Goal: Task Accomplishment & Management: Complete application form

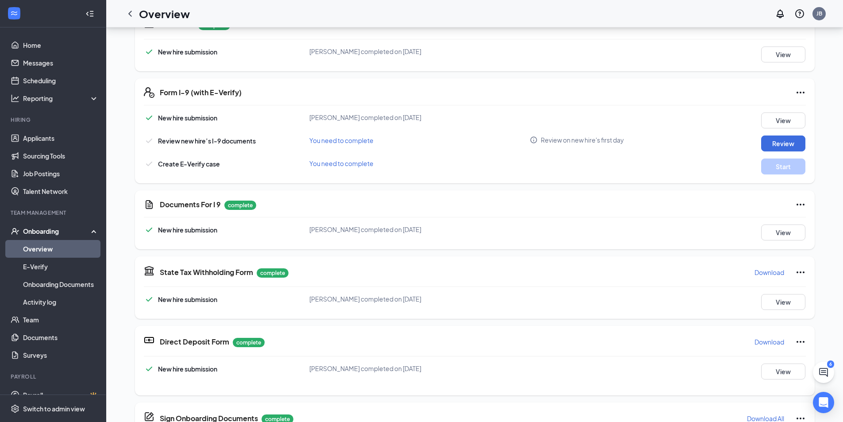
scroll to position [205, 0]
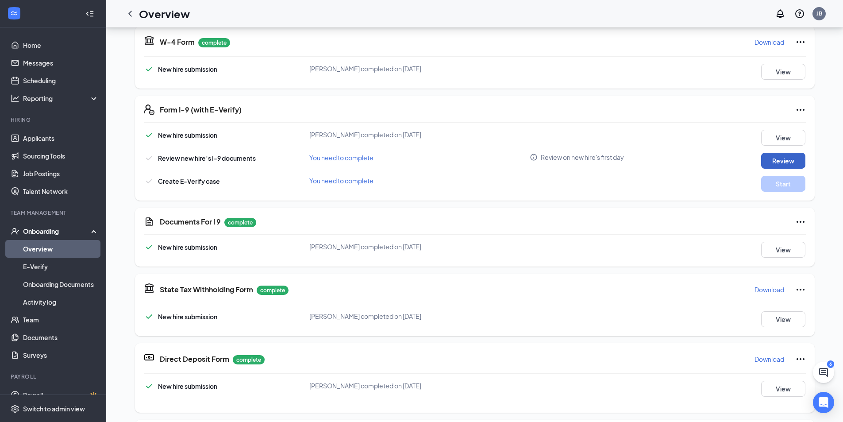
click at [770, 158] on button "Review" at bounding box center [783, 161] width 44 height 16
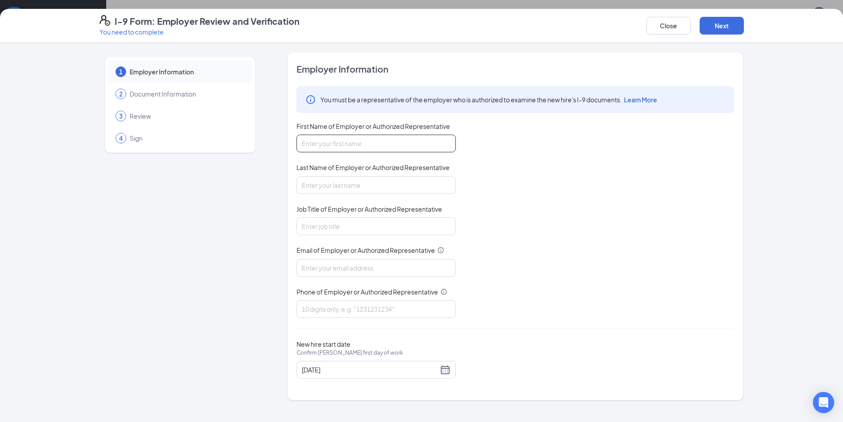
click at [409, 139] on input "First Name of Employer or Authorized Representative" at bounding box center [376, 144] width 159 height 18
type input "[PERSON_NAME]"
type input "Brashe"
type input "GM"
click at [385, 265] on input "Email of Employer or Authorized Representative" at bounding box center [376, 268] width 159 height 18
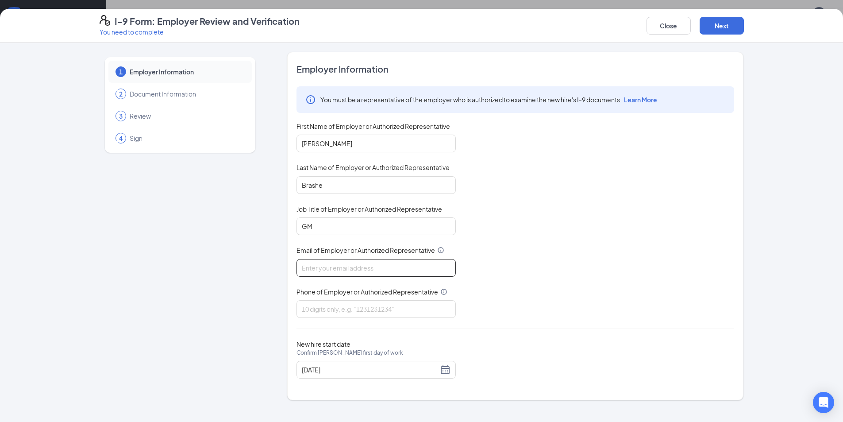
type input "[EMAIL_ADDRESS][DOMAIN_NAME]"
type input "2053384822"
click at [550, 333] on div "Employer Information You must be a representative of the employer who is author…" at bounding box center [516, 226] width 438 height 326
click at [723, 27] on button "Next" at bounding box center [722, 26] width 44 height 18
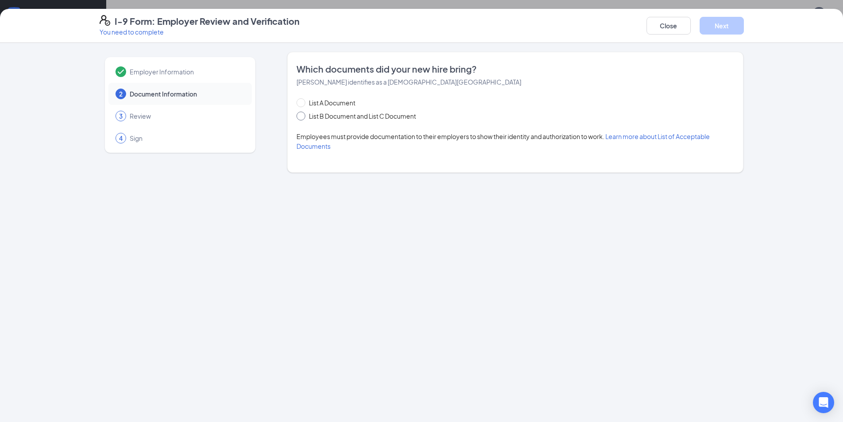
click at [363, 114] on span "List B Document and List C Document" at bounding box center [362, 116] width 114 height 10
click at [303, 114] on input "List B Document and List C Document" at bounding box center [300, 115] width 6 height 6
radio input "true"
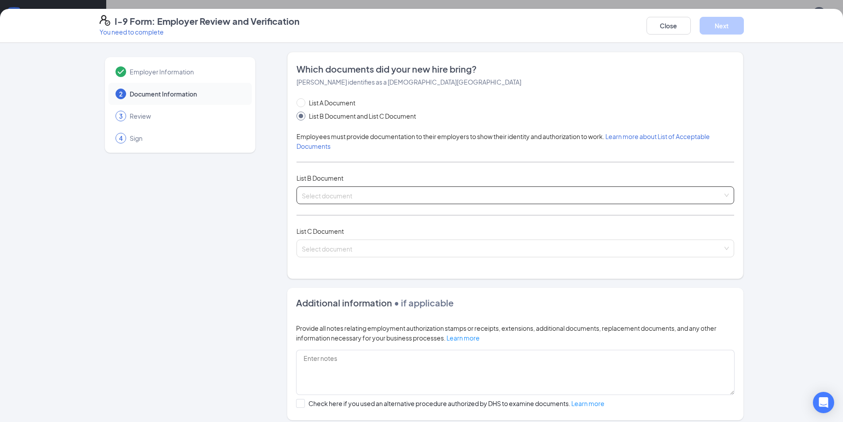
click at [367, 190] on input "search" at bounding box center [512, 193] width 421 height 13
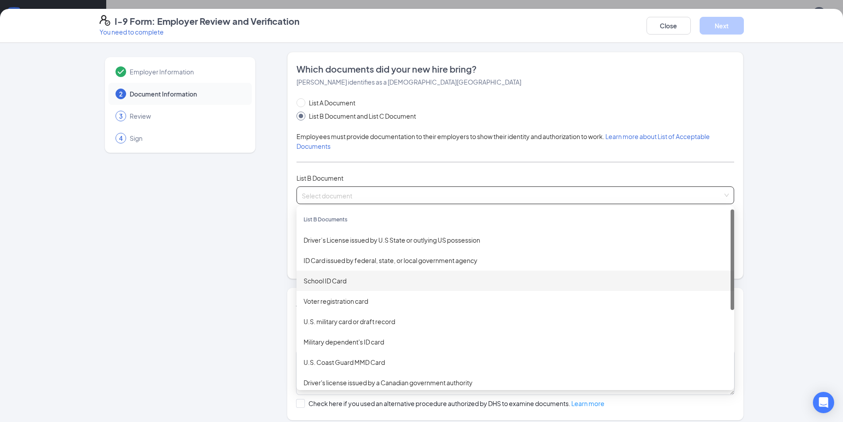
click at [440, 285] on div "School ID Card" at bounding box center [516, 281] width 424 height 10
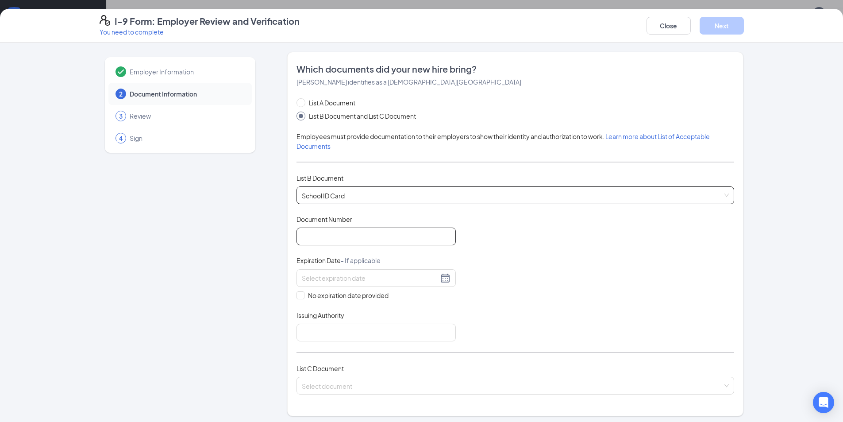
click at [353, 237] on input "Document Number" at bounding box center [376, 237] width 159 height 18
type input "1"
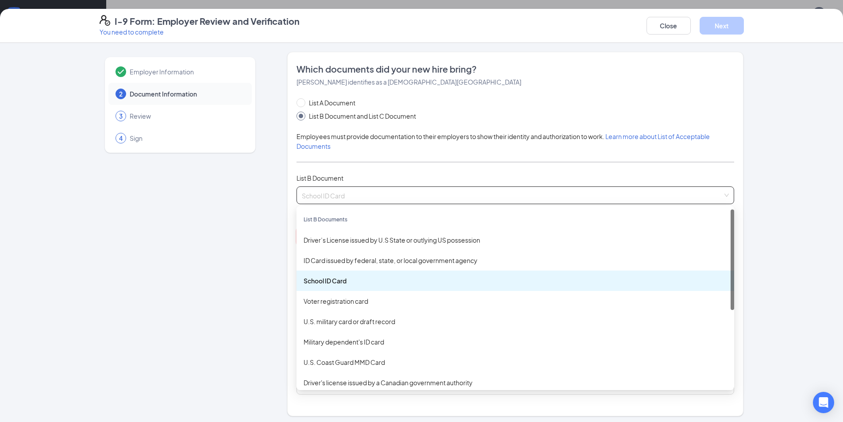
click at [375, 195] on span "School ID Card" at bounding box center [515, 195] width 427 height 17
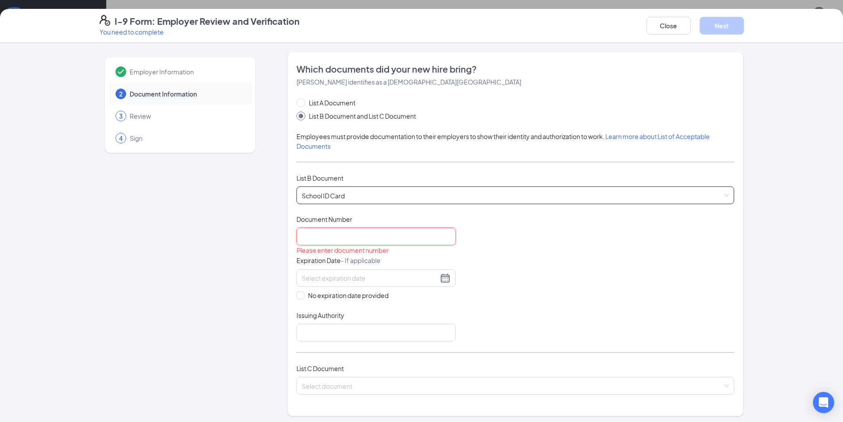
click at [358, 236] on input "Document Number" at bounding box center [376, 237] width 159 height 18
type input "1969789872"
click at [292, 296] on div "Which documents did your new hire bring? [PERSON_NAME] identifies as a [DEMOGRA…" at bounding box center [515, 234] width 456 height 364
click at [298, 293] on input "No expiration date provided" at bounding box center [300, 294] width 6 height 6
checkbox input "true"
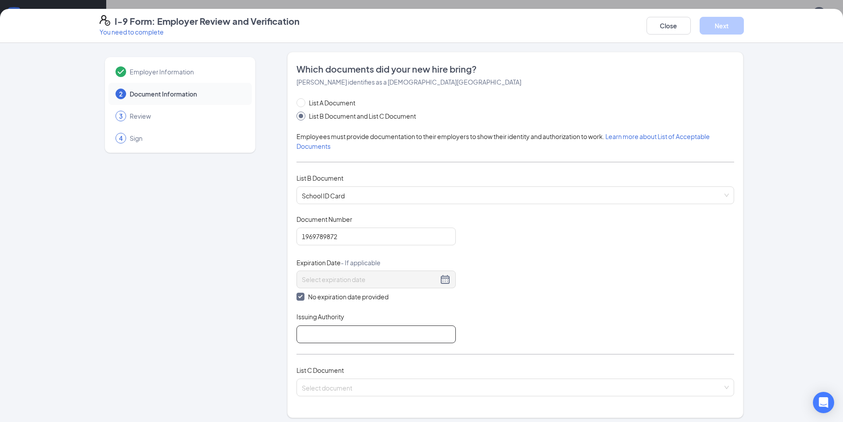
click at [315, 331] on input "Issuing Authority" at bounding box center [376, 334] width 159 height 18
type input "[GEOGRAPHIC_DATA]"
click at [350, 386] on input "search" at bounding box center [512, 385] width 421 height 13
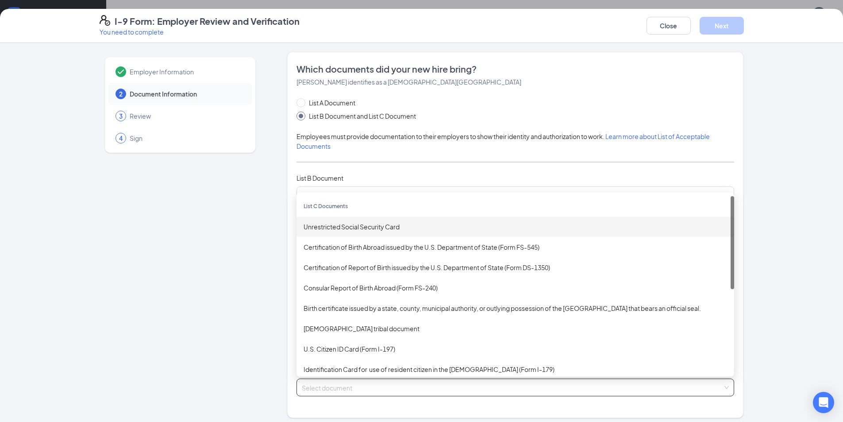
click at [392, 228] on div "Unrestricted Social Security Card" at bounding box center [516, 227] width 424 height 10
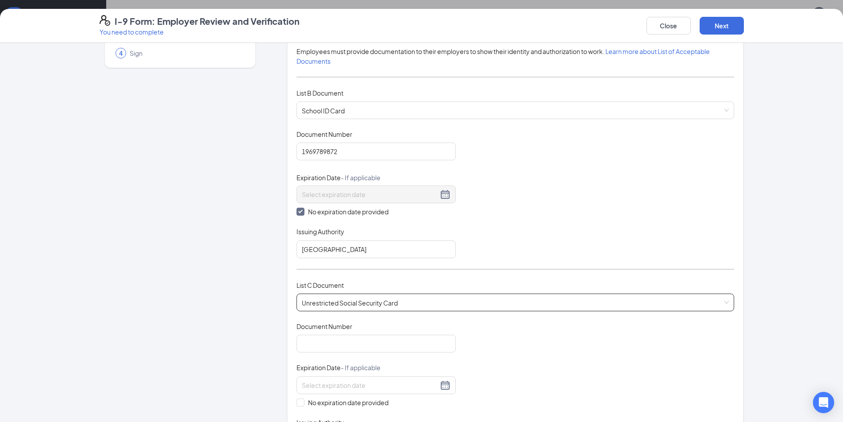
scroll to position [89, 0]
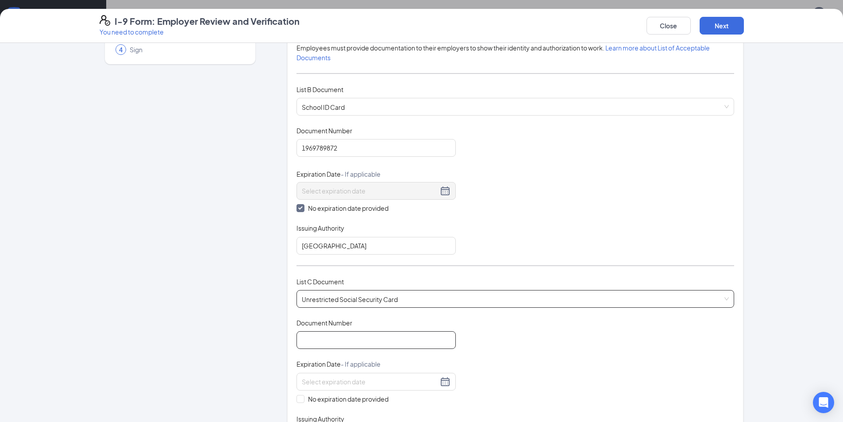
click at [393, 343] on input "Document Number" at bounding box center [376, 340] width 159 height 18
click at [297, 402] on span at bounding box center [301, 399] width 8 height 8
click at [297, 401] on input "No expiration date provided" at bounding box center [300, 398] width 6 height 6
checkbox input "true"
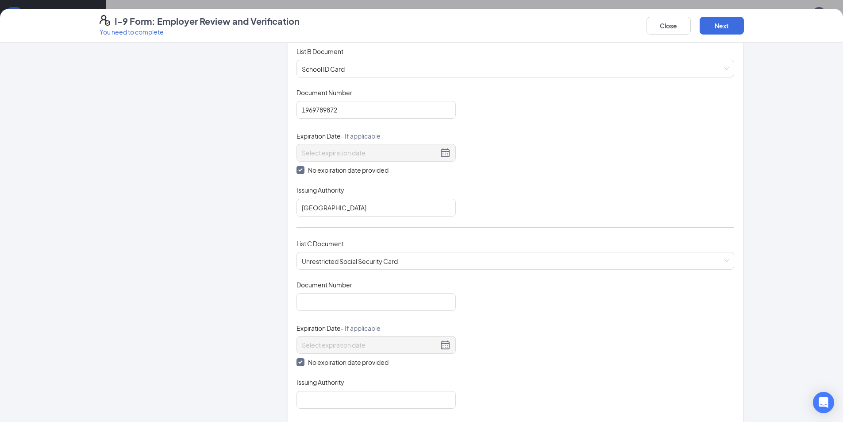
scroll to position [177, 0]
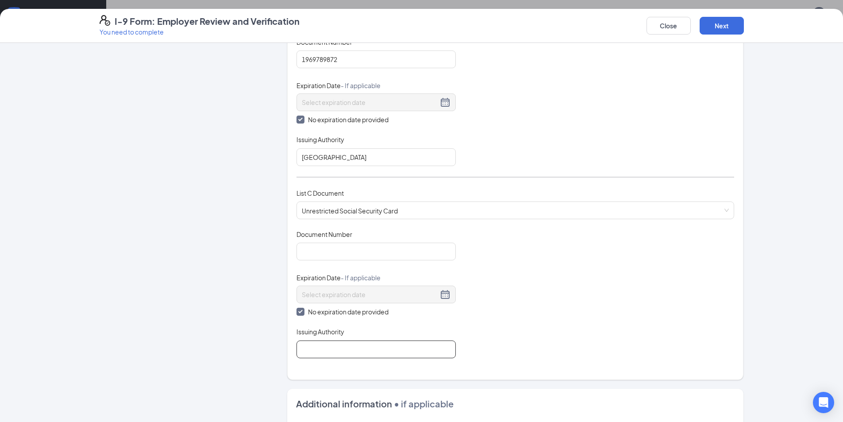
click at [340, 346] on input "Issuing Authority" at bounding box center [376, 349] width 159 height 18
type input "ssa"
click at [359, 254] on input "Document Number" at bounding box center [376, 252] width 159 height 18
type input "423639225"
click at [280, 247] on div "Employer Information 2 Document Information 3 Review 4 Sign Which documents did…" at bounding box center [422, 240] width 645 height 730
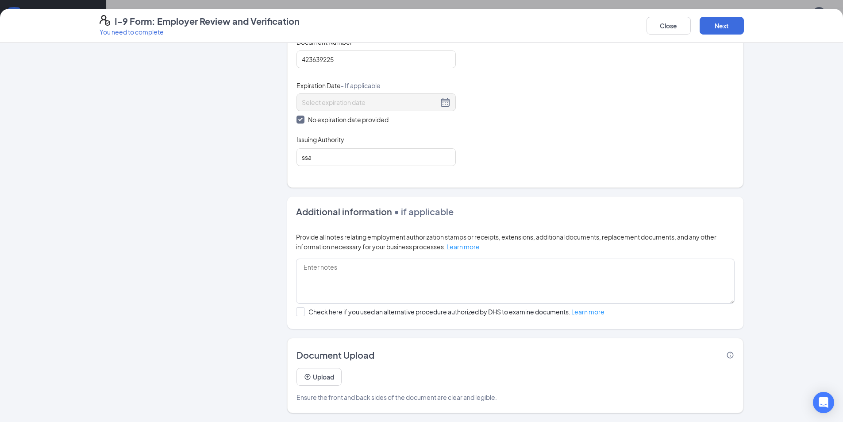
scroll to position [161, 0]
click at [715, 21] on button "Next" at bounding box center [722, 26] width 44 height 18
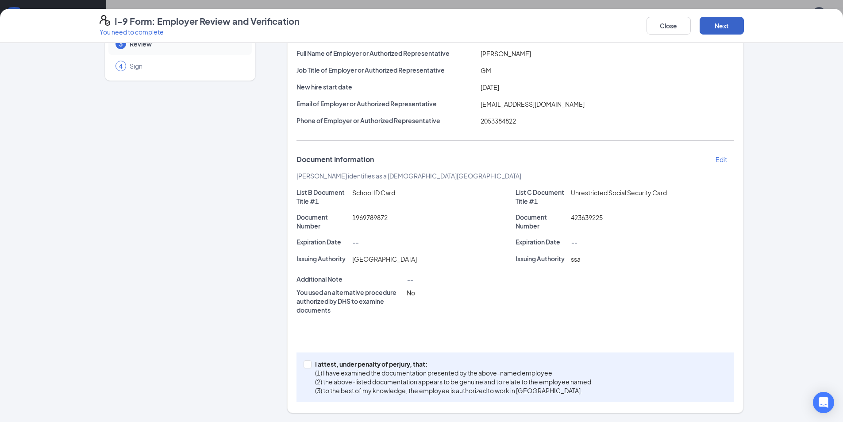
scroll to position [72, 0]
click at [342, 365] on p "I attest, under penalty of perjury, that:" at bounding box center [453, 363] width 276 height 9
click at [310, 365] on input "I attest, under penalty of [PERSON_NAME], that: (1) I have examined the documen…" at bounding box center [307, 363] width 6 height 6
checkbox input "true"
click at [732, 22] on button "Next" at bounding box center [722, 26] width 44 height 18
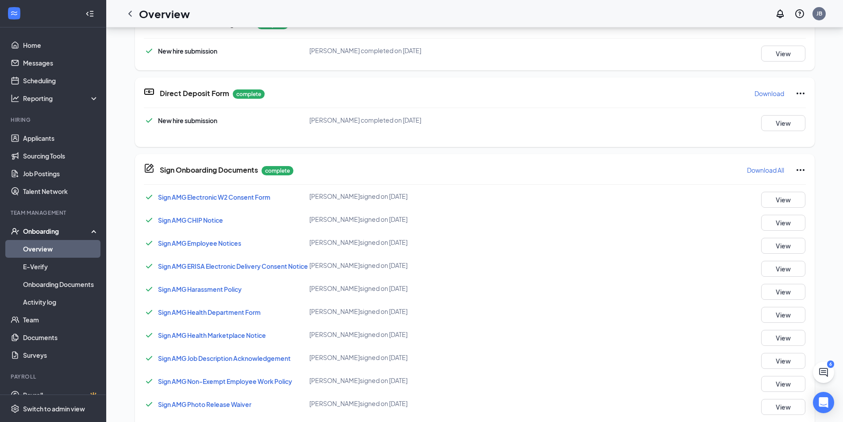
scroll to position [155, 0]
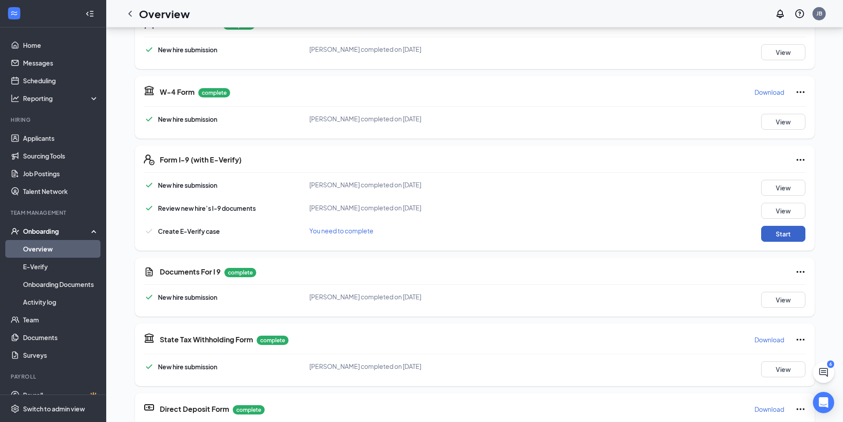
click at [795, 235] on button "Start" at bounding box center [783, 234] width 44 height 16
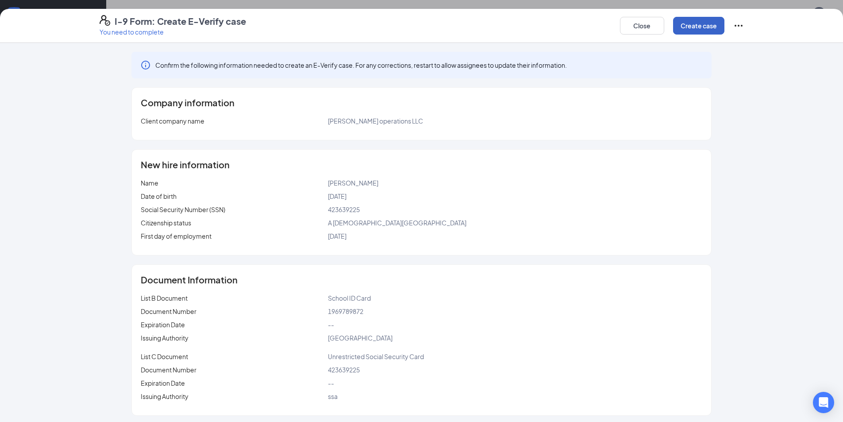
click at [693, 28] on button "Create case" at bounding box center [698, 26] width 51 height 18
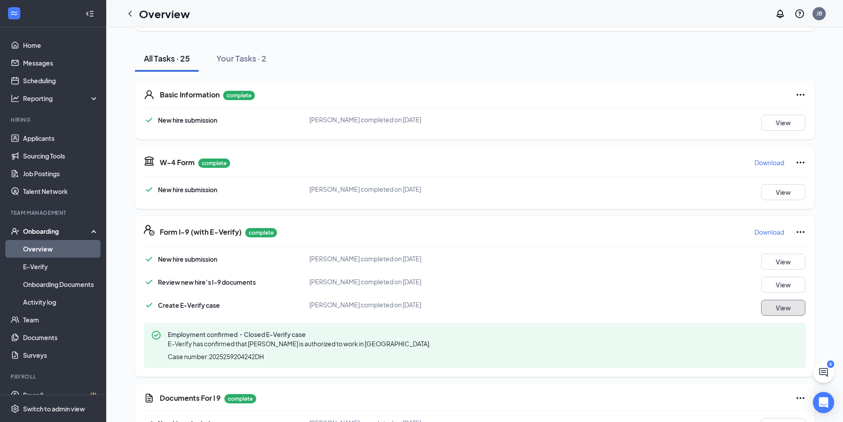
scroll to position [0, 0]
